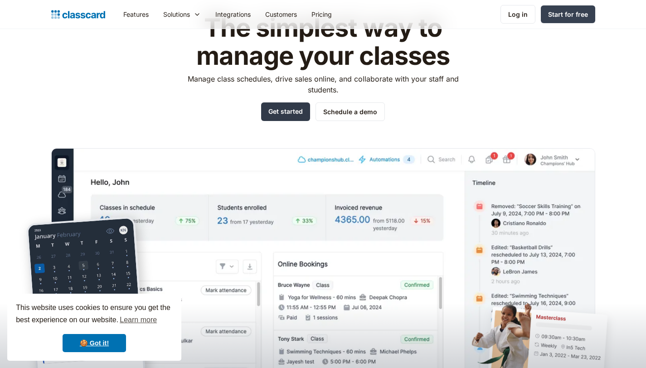
scroll to position [140, 0]
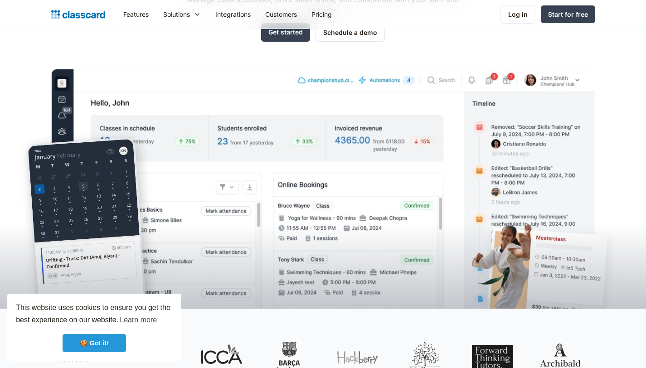
click at [105, 340] on link "🍪 Got it!" at bounding box center [94, 343] width 63 height 18
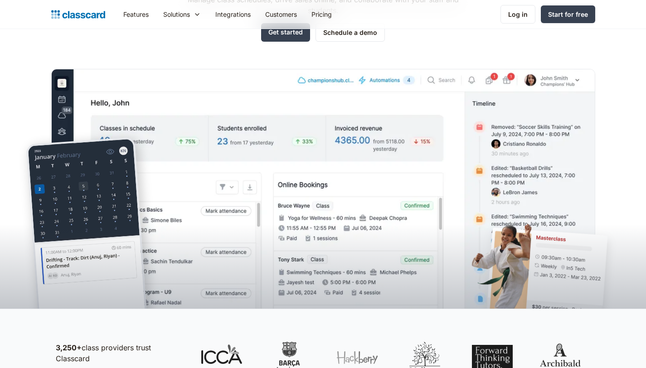
click at [97, 348] on p "3,250+ class providers trust Classcard" at bounding box center [119, 353] width 127 height 22
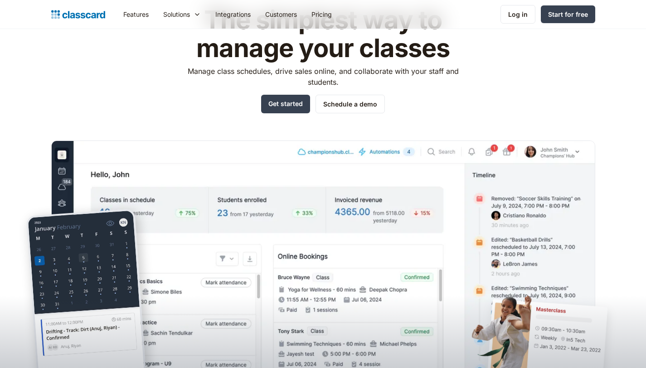
scroll to position [0, 0]
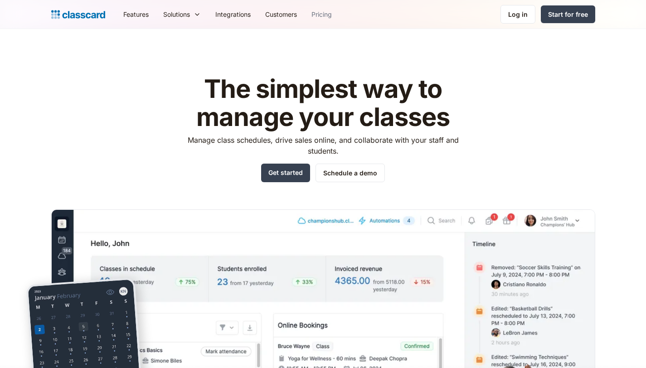
click at [316, 15] on link "Pricing" at bounding box center [321, 14] width 35 height 20
